Goal: Task Accomplishment & Management: Use online tool/utility

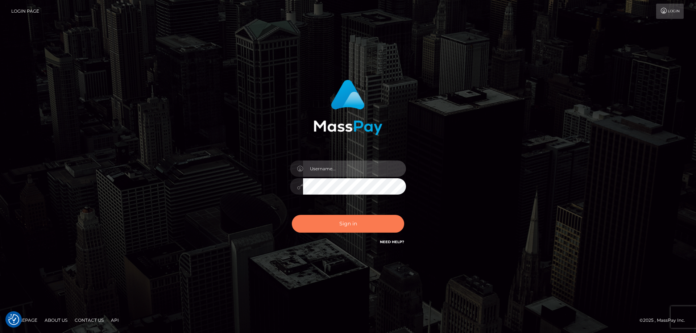
type input "tinekeb"
click at [347, 224] on button "Sign in" at bounding box center [348, 224] width 112 height 18
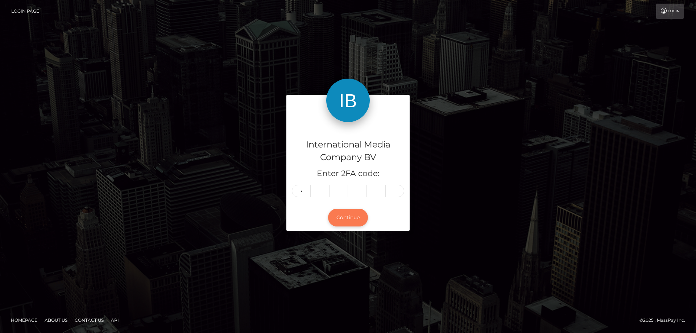
type input "2"
type input "9"
type input "5"
type input "8"
type input "3"
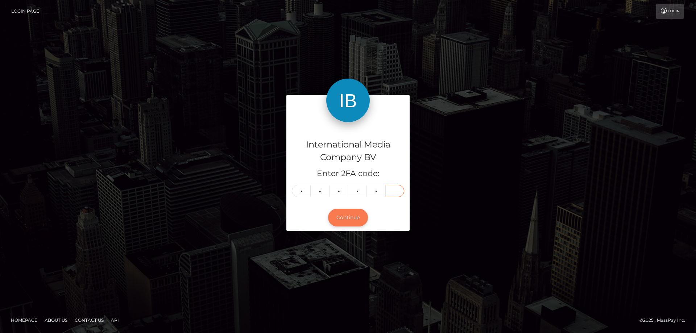
type input "0"
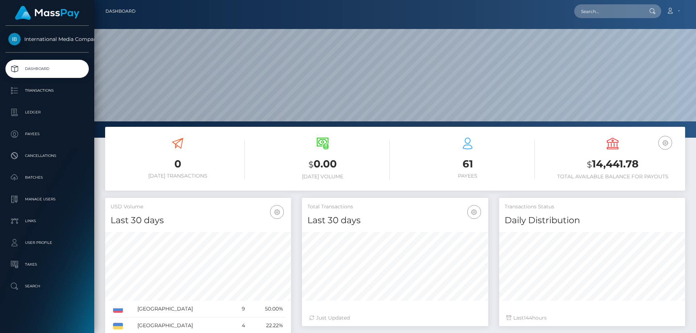
scroll to position [129, 186]
click at [33, 177] on p "Batches" at bounding box center [47, 177] width 78 height 11
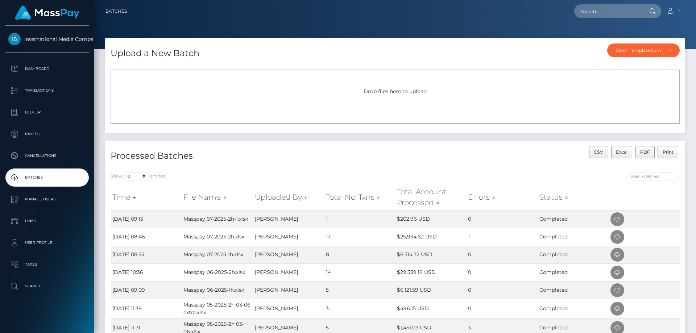
click at [145, 88] on div "Drop files here to upload" at bounding box center [395, 92] width 553 height 8
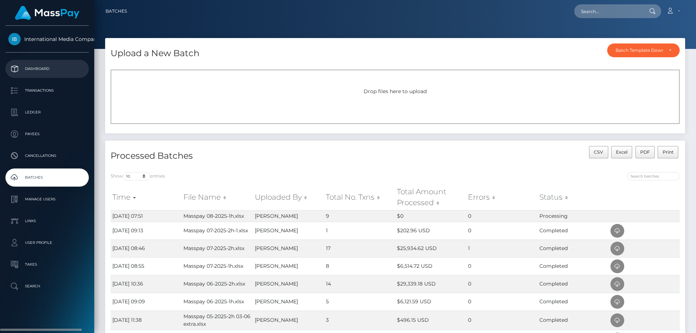
click at [36, 67] on p "Dashboard" at bounding box center [47, 68] width 78 height 11
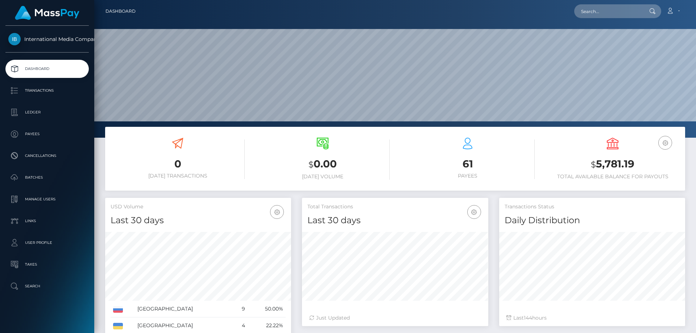
scroll to position [129, 186]
click at [32, 178] on p "Batches" at bounding box center [47, 177] width 78 height 11
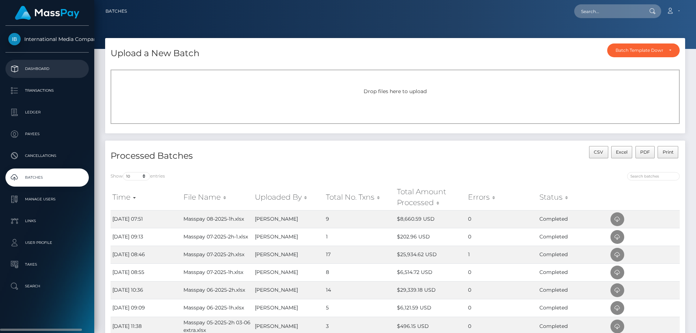
click at [39, 71] on p "Dashboard" at bounding box center [47, 68] width 78 height 11
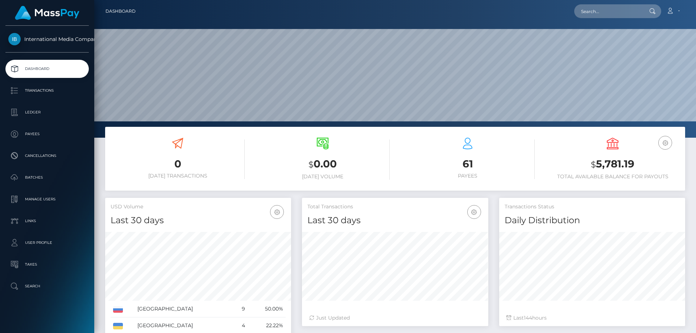
scroll to position [129, 186]
click at [669, 11] on icon at bounding box center [670, 11] width 8 height 6
click at [646, 48] on link "Logout" at bounding box center [656, 46] width 58 height 13
